Goal: Use online tool/utility: Utilize a website feature to perform a specific function

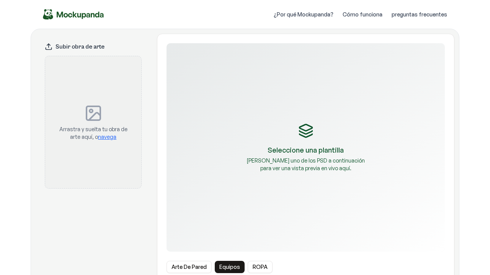
scroll to position [100, 0]
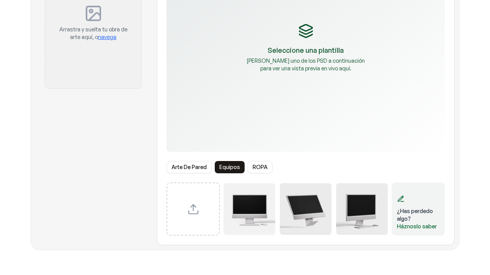
click at [258, 171] on button "ROPA" at bounding box center [260, 167] width 25 height 12
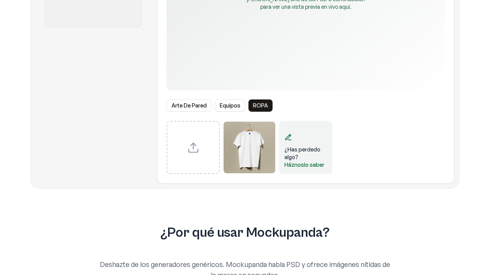
scroll to position [163, 0]
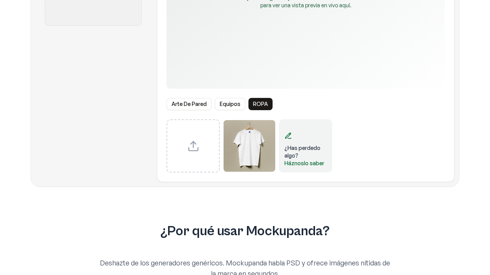
click at [226, 100] on button "Equipos" at bounding box center [230, 104] width 31 height 12
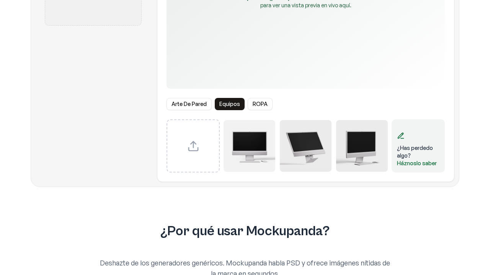
click at [195, 101] on button "Arte de pared" at bounding box center [189, 104] width 45 height 12
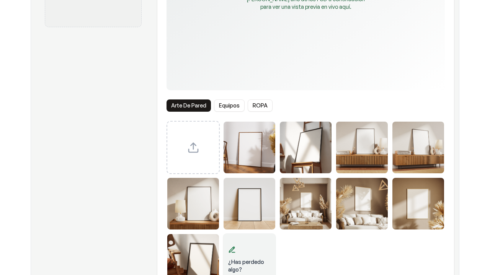
scroll to position [163, 0]
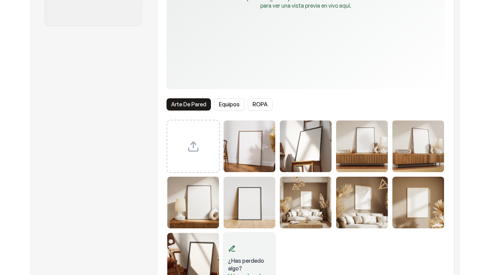
click at [259, 102] on button "ROPA" at bounding box center [260, 104] width 25 height 12
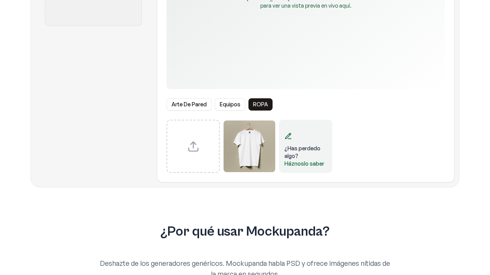
click at [247, 154] on img "Seleccionar plantilla de camiseta" at bounding box center [250, 147] width 52 height 52
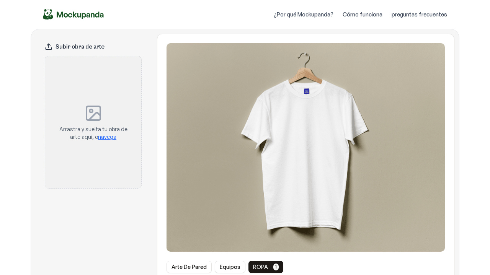
scroll to position [0, 0]
click at [96, 131] on p "Arrastra y suelta tu obra de arte aquí, o navega" at bounding box center [93, 133] width 72 height 15
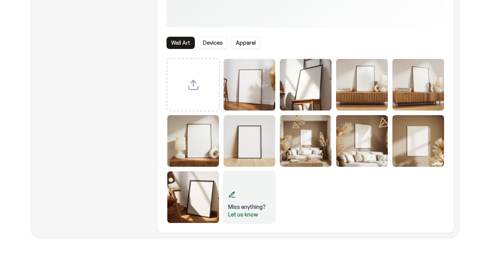
scroll to position [223, 0]
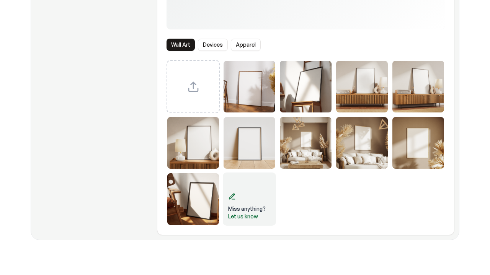
click at [235, 46] on button "Apparel" at bounding box center [246, 45] width 30 height 12
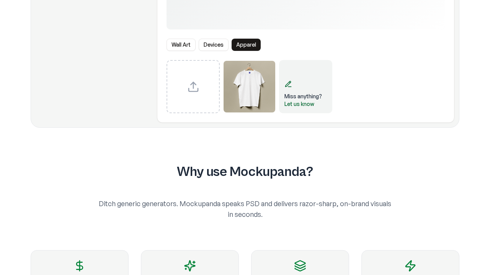
click at [245, 85] on img "Select template T-Shirt" at bounding box center [250, 87] width 52 height 52
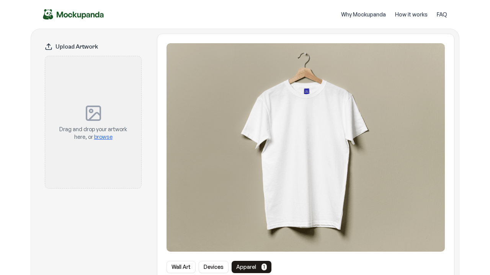
scroll to position [0, 0]
click at [73, 122] on div "Drag and drop your artwork here, or browse" at bounding box center [93, 123] width 72 height 108
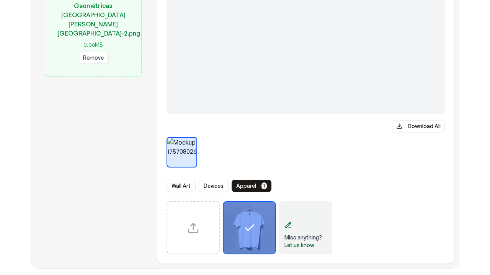
scroll to position [180, 0]
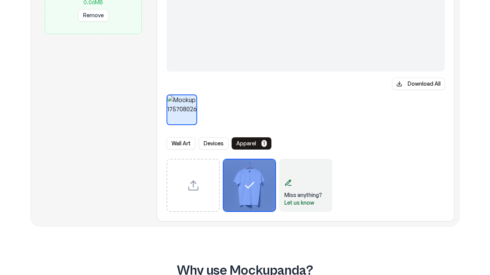
click at [196, 141] on div "Wall Art Devices Apparel 1" at bounding box center [306, 143] width 278 height 12
click at [211, 144] on button "Devices" at bounding box center [214, 143] width 30 height 12
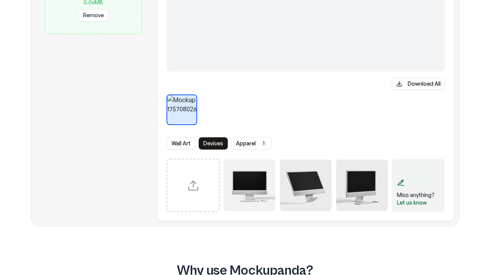
click at [185, 147] on button "Wall Art" at bounding box center [181, 143] width 29 height 12
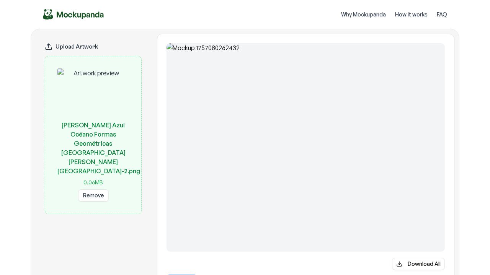
scroll to position [0, 0]
click at [100, 110] on img at bounding box center [93, 93] width 72 height 49
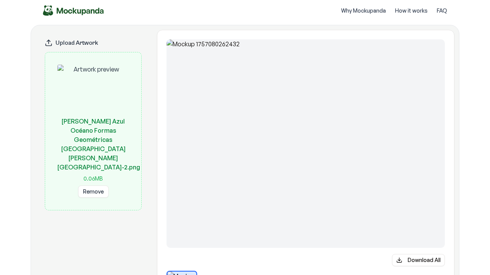
click at [277, 142] on img at bounding box center [306, 143] width 278 height 209
click at [282, 126] on img at bounding box center [306, 143] width 278 height 209
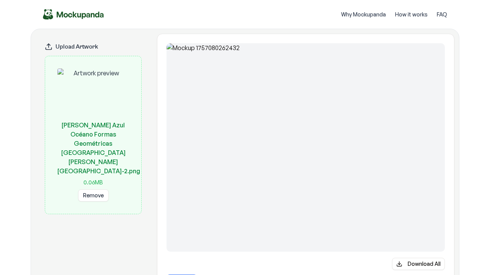
scroll to position [0, 0]
click at [64, 11] on img "Mockupanda home" at bounding box center [73, 14] width 61 height 10
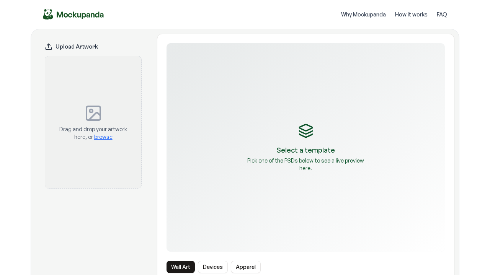
click at [46, 15] on img "Mockupanda home" at bounding box center [73, 14] width 61 height 10
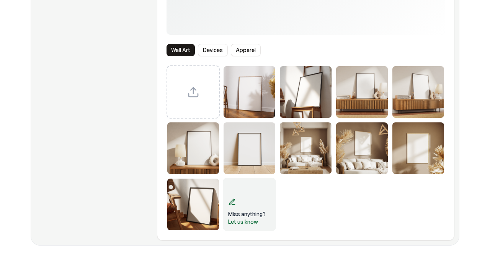
scroll to position [221, 0]
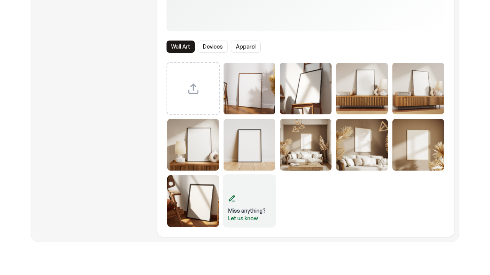
click at [254, 48] on button "Apparel" at bounding box center [246, 47] width 30 height 12
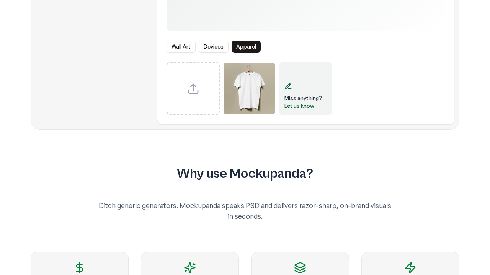
click at [228, 43] on button "Devices" at bounding box center [214, 47] width 30 height 12
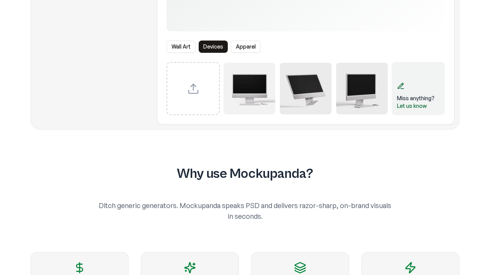
click at [236, 47] on button "Apparel" at bounding box center [246, 47] width 30 height 12
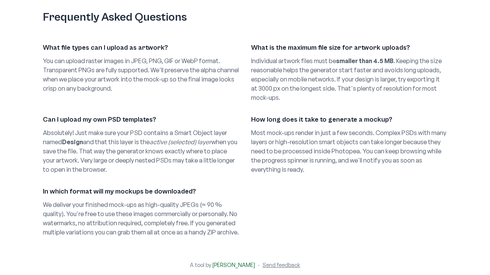
scroll to position [845, 0]
